Goal: Task Accomplishment & Management: Use online tool/utility

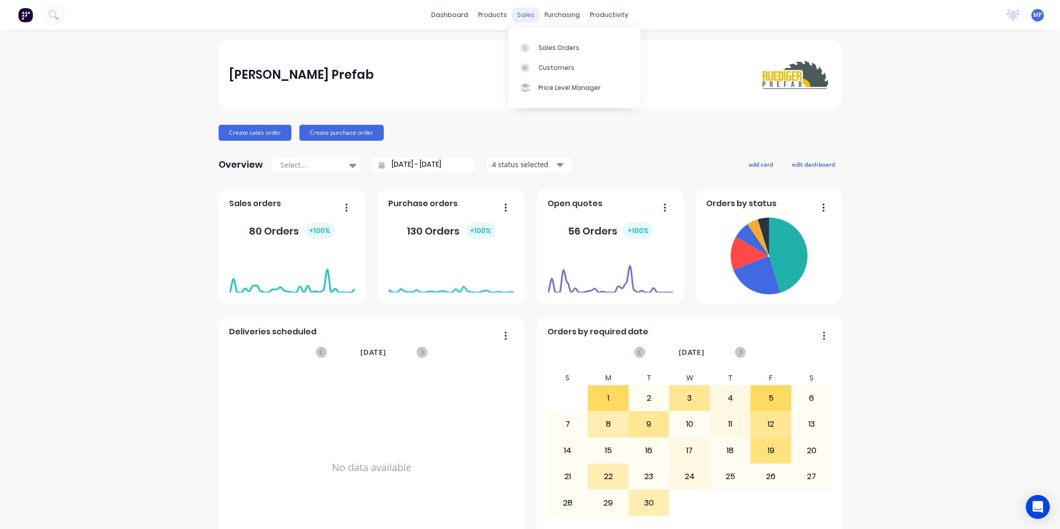
click at [522, 18] on div "sales" at bounding box center [525, 14] width 27 height 15
click at [525, 41] on link "Sales Orders" at bounding box center [574, 47] width 132 height 20
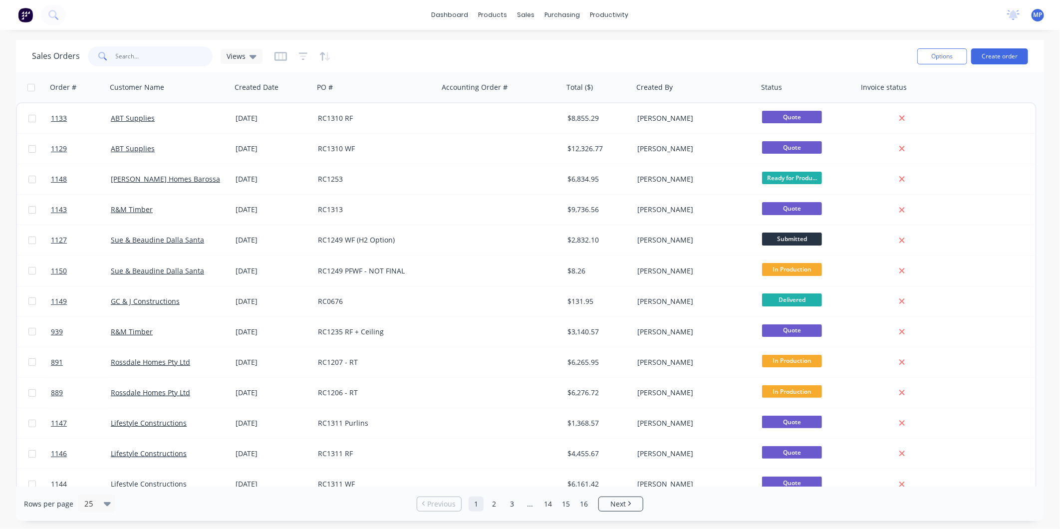
click at [128, 56] on input "text" at bounding box center [164, 56] width 97 height 20
type input "1313"
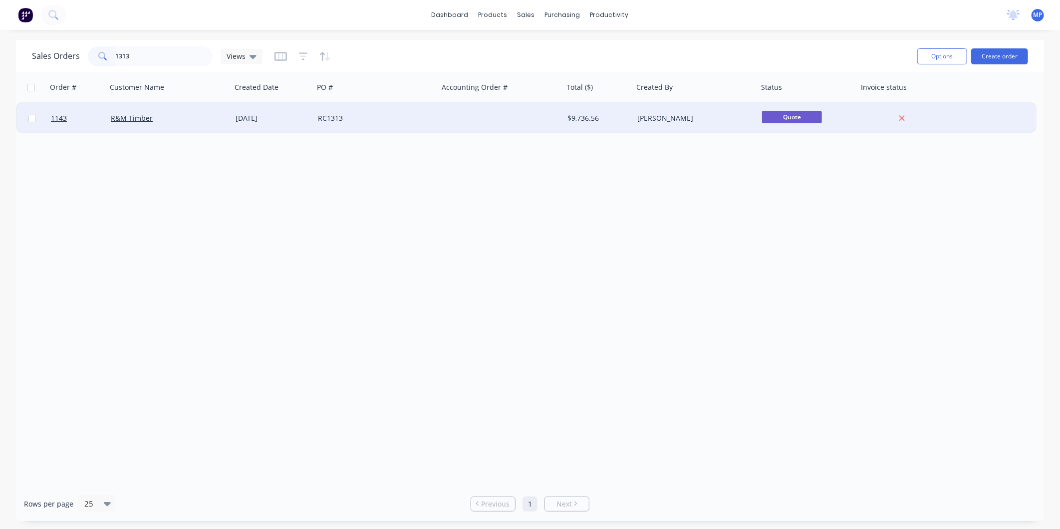
click at [368, 122] on div "RC1313" at bounding box center [373, 118] width 111 height 10
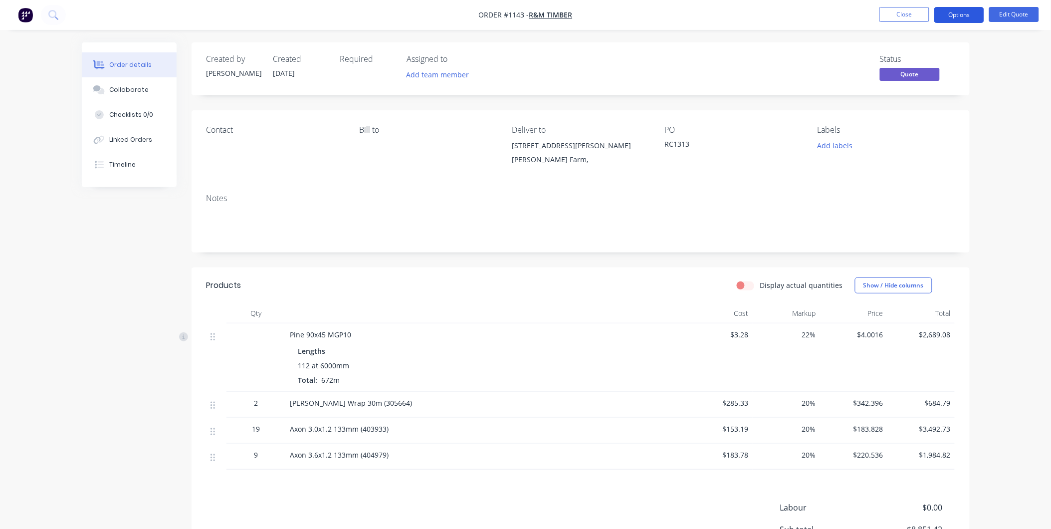
click at [944, 16] on button "Options" at bounding box center [959, 15] width 50 height 16
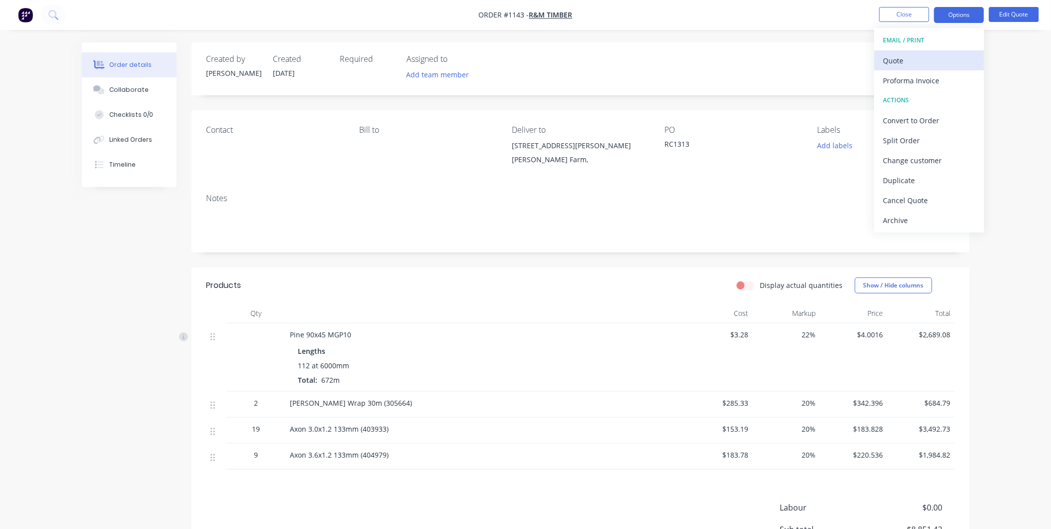
click at [918, 57] on div "Quote" at bounding box center [930, 60] width 92 height 14
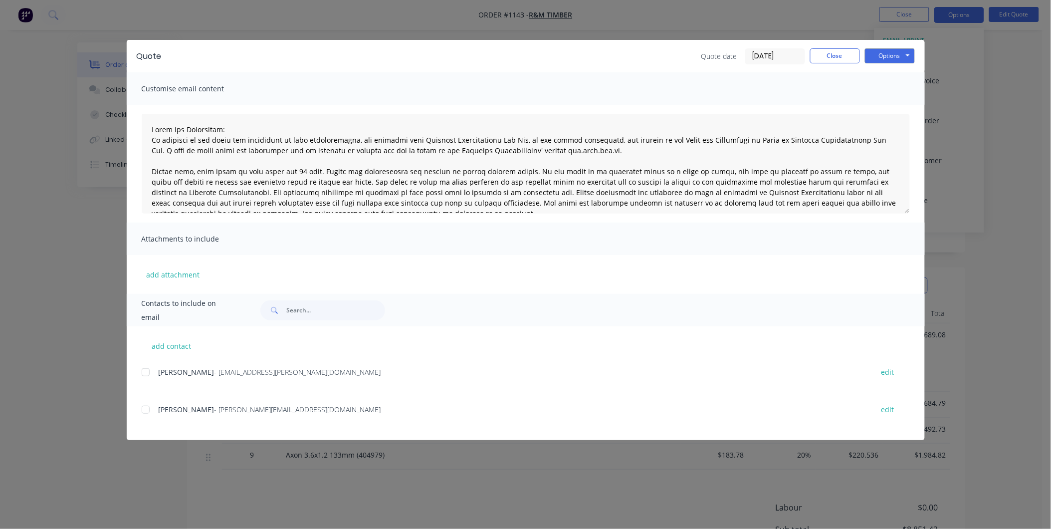
click at [146, 375] on div at bounding box center [146, 372] width 20 height 20
click at [904, 59] on button "Options" at bounding box center [890, 55] width 50 height 15
click at [897, 102] on button "Email" at bounding box center [897, 106] width 64 height 16
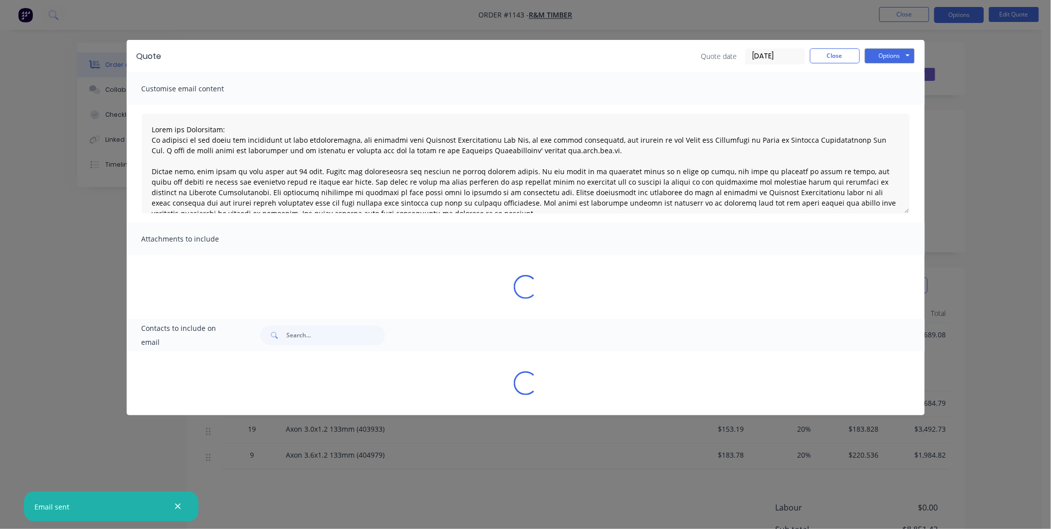
type textarea "Terms and Conditions: In addition to any terms and conditions in this communica…"
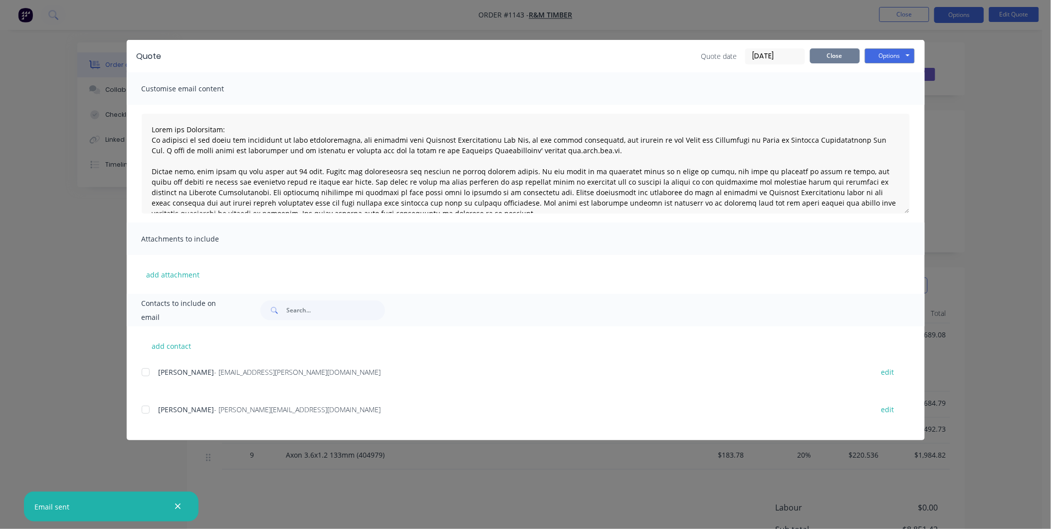
click at [820, 55] on button "Close" at bounding box center [835, 55] width 50 height 15
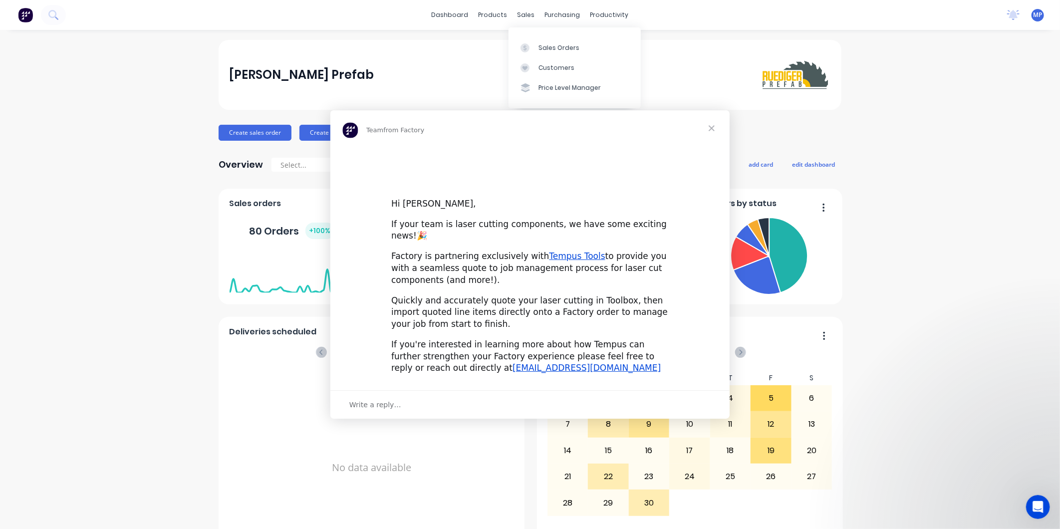
click at [527, 41] on div "Intercom messenger" at bounding box center [530, 264] width 1060 height 529
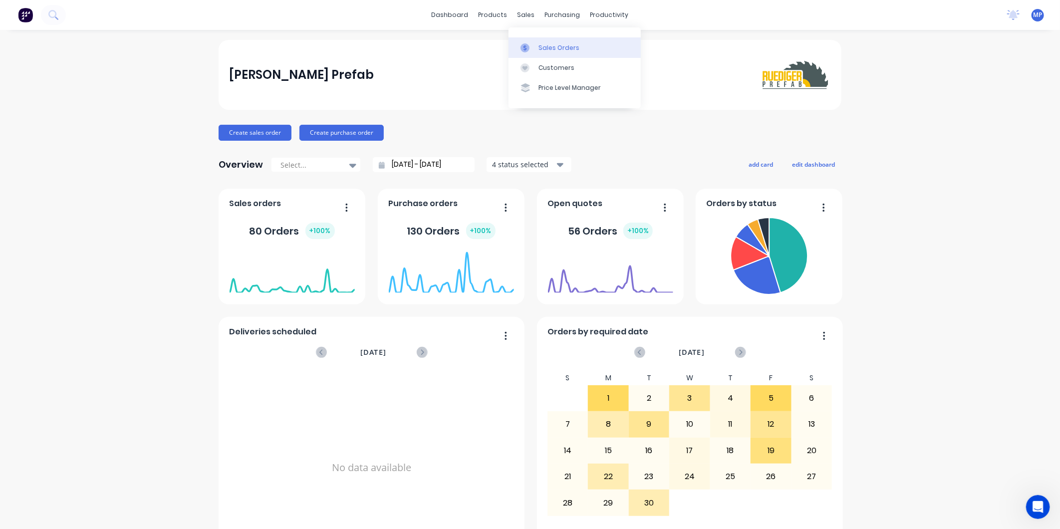
click at [523, 45] on icon at bounding box center [524, 47] width 9 height 9
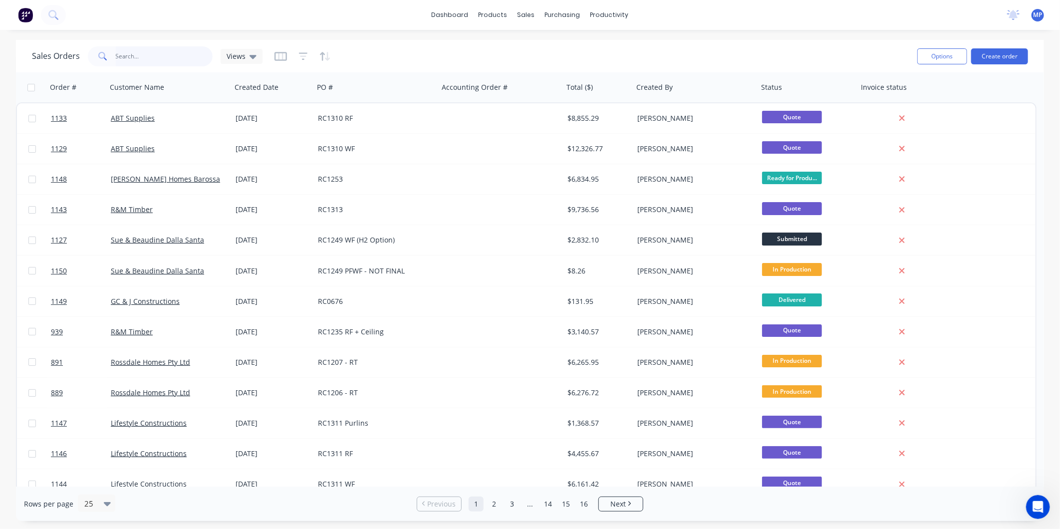
click at [168, 61] on input "text" at bounding box center [164, 56] width 97 height 20
type input "1313"
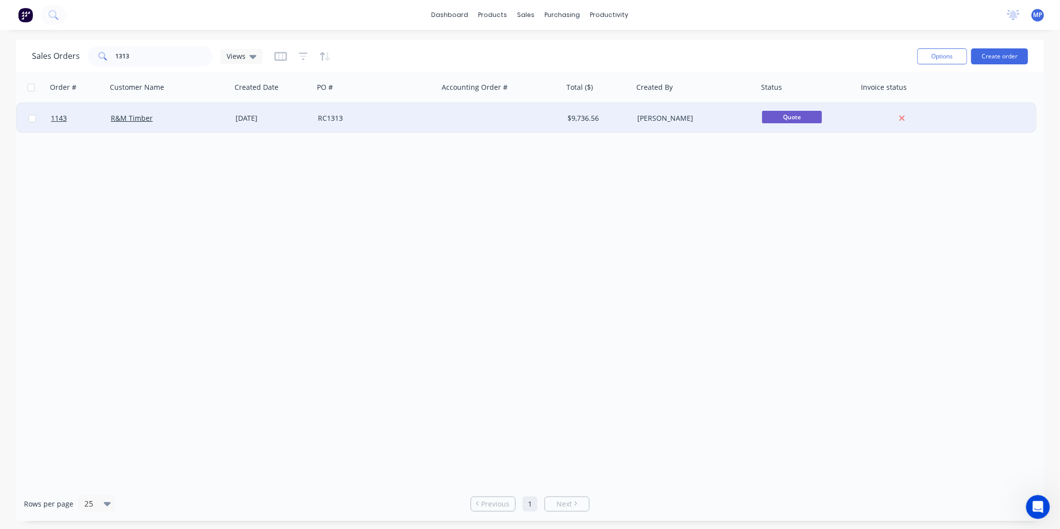
click at [165, 118] on div "R&M Timber" at bounding box center [166, 118] width 111 height 10
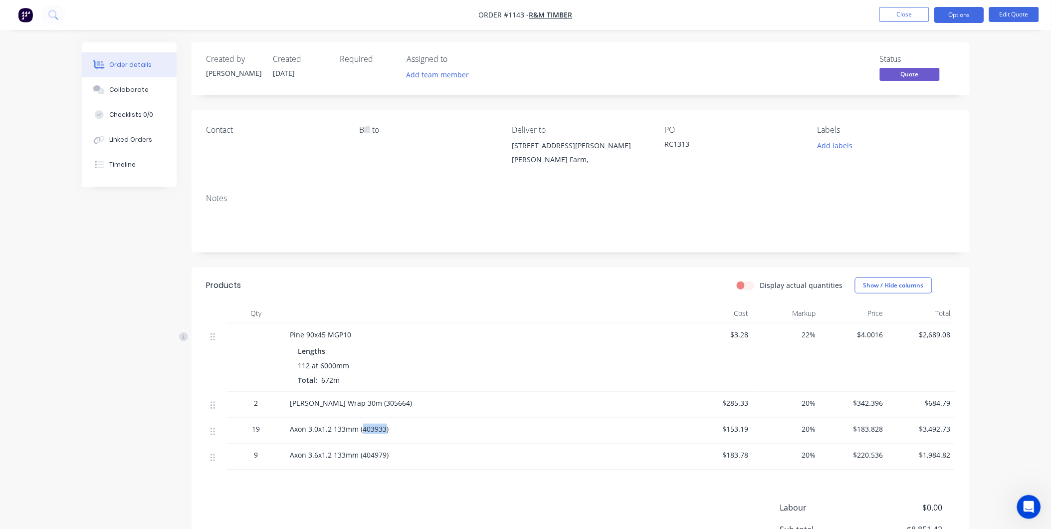
drag, startPoint x: 363, startPoint y: 431, endPoint x: 386, endPoint y: 433, distance: 23.6
click at [386, 433] on span "Axon 3.0x1.2 133mm (403933)" at bounding box center [339, 428] width 99 height 9
drag, startPoint x: 386, startPoint y: 433, endPoint x: 411, endPoint y: 437, distance: 24.8
click at [411, 437] on div "Axon 3.0x1.2 133mm (403933)" at bounding box center [485, 431] width 399 height 26
